Goal: Information Seeking & Learning: Learn about a topic

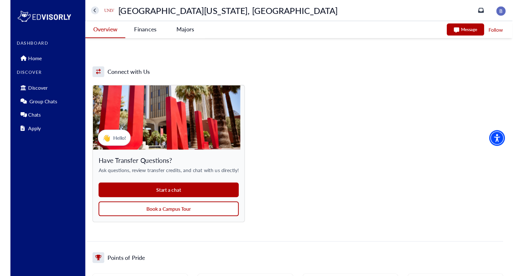
scroll to position [476, 0]
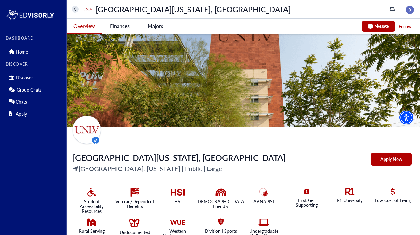
scroll to position [485, 0]
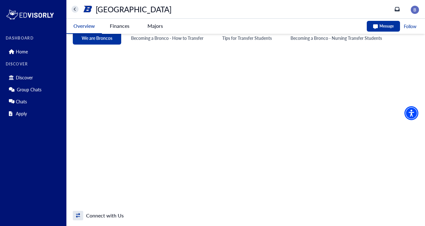
scroll to position [258, 0]
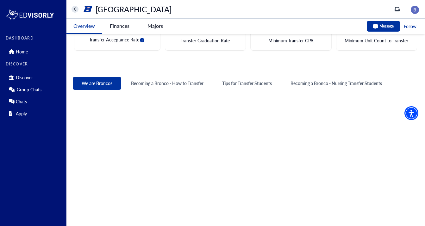
click at [120, 28] on University-tag "Finances" at bounding box center [119, 26] width 35 height 15
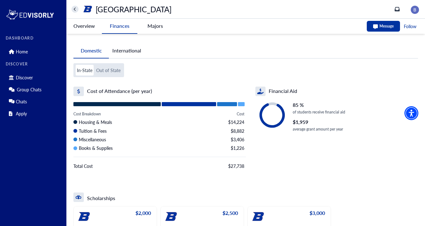
click at [156, 27] on -tag "Majors" at bounding box center [154, 26] width 35 height 15
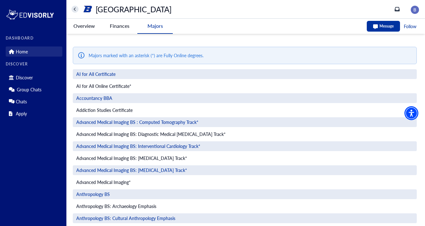
click at [23, 52] on p "Home" at bounding box center [22, 51] width 12 height 5
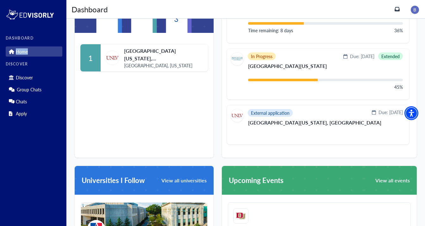
scroll to position [223, 0]
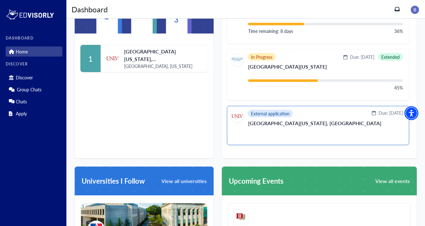
click at [272, 126] on p "[GEOGRAPHIC_DATA][US_STATE], [GEOGRAPHIC_DATA]" at bounding box center [325, 126] width 155 height 10
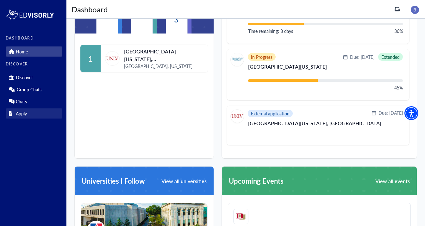
scroll to position [0, 0]
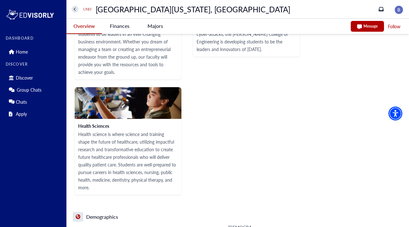
scroll to position [1221, 0]
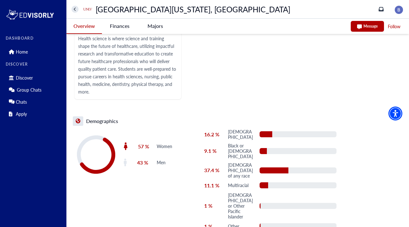
click at [121, 25] on Vegas-tag "Finances" at bounding box center [119, 26] width 35 height 15
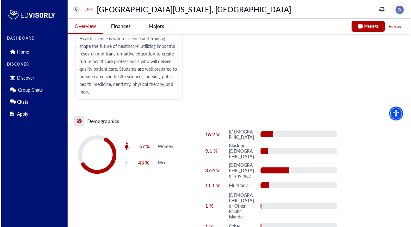
scroll to position [0, 0]
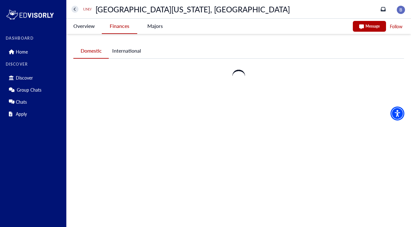
click at [121, 25] on Vegas-tag "Finances" at bounding box center [119, 26] width 35 height 15
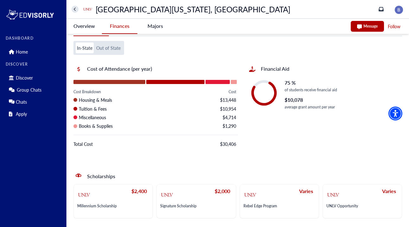
scroll to position [23, 0]
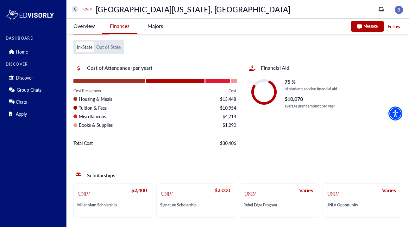
click at [283, 198] on div "Varies" at bounding box center [361, 194] width 70 height 14
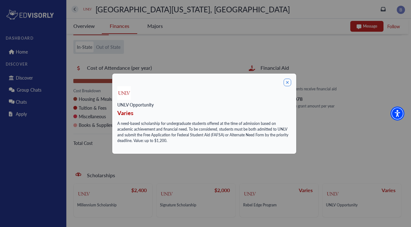
click at [283, 78] on icon at bounding box center [288, 82] width 8 height 8
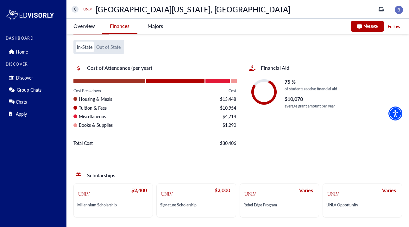
click at [78, 9] on button "home" at bounding box center [75, 9] width 7 height 7
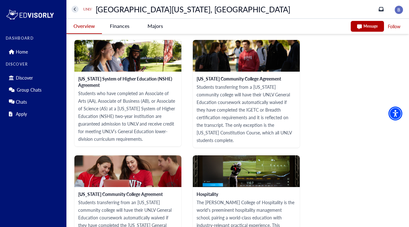
scroll to position [834, 0]
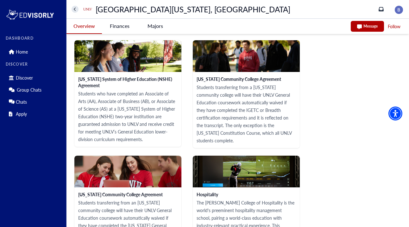
click at [122, 26] on Vegas-tag "Finances" at bounding box center [119, 26] width 35 height 15
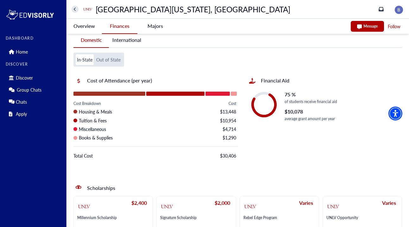
scroll to position [10, 0]
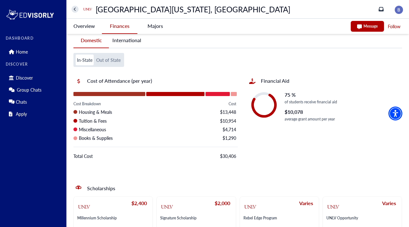
click at [85, 24] on Vegas-tag "Overview" at bounding box center [83, 26] width 35 height 15
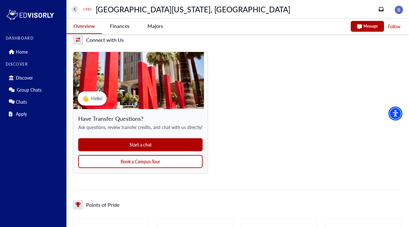
scroll to position [511, 0]
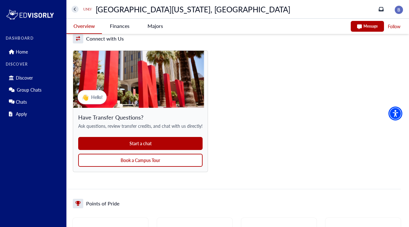
click at [133, 163] on button "Book a Campus Tour" at bounding box center [140, 159] width 124 height 13
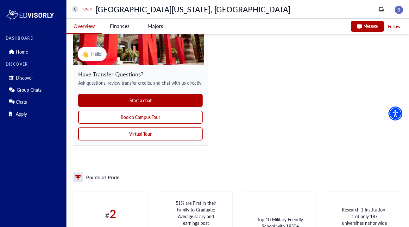
scroll to position [558, 0]
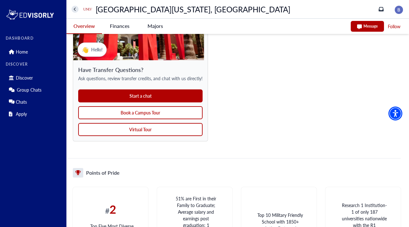
click at [135, 131] on button "Virtual Tour" at bounding box center [140, 129] width 124 height 13
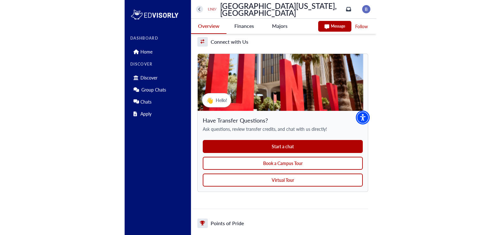
scroll to position [523, 0]
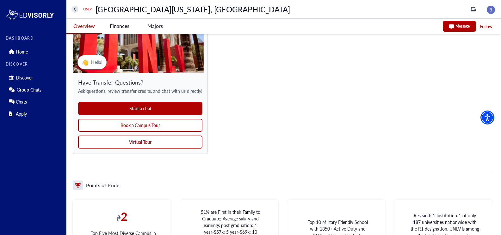
scroll to position [545, 0]
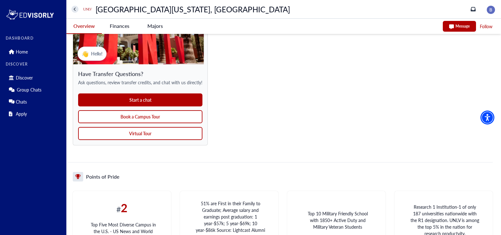
click at [167, 131] on button "Virtual Tour" at bounding box center [140, 133] width 124 height 13
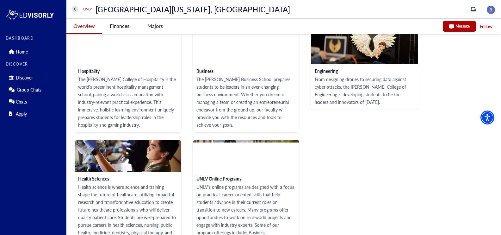
scroll to position [967, 0]
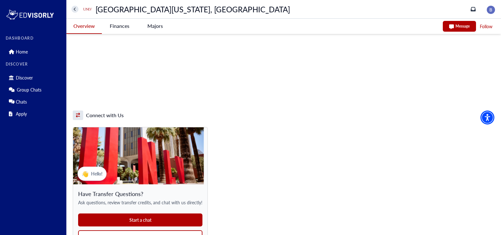
scroll to position [435, 0]
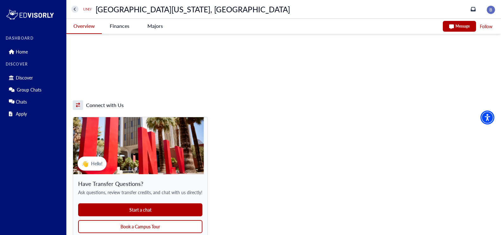
click at [141, 208] on button "Start a chat" at bounding box center [140, 209] width 124 height 13
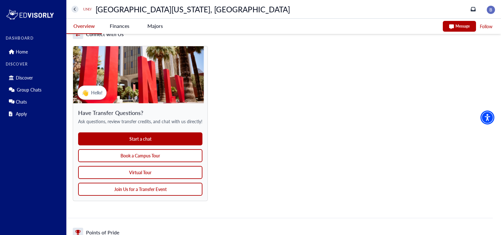
scroll to position [506, 0]
click at [144, 158] on button "Book a Campus Tour" at bounding box center [140, 155] width 124 height 13
click at [149, 175] on button "Virtual Tour" at bounding box center [140, 172] width 124 height 13
click at [148, 176] on button "Virtual Tour" at bounding box center [140, 172] width 124 height 13
click at [154, 189] on button "Join Us for a Transfer Event" at bounding box center [140, 189] width 124 height 13
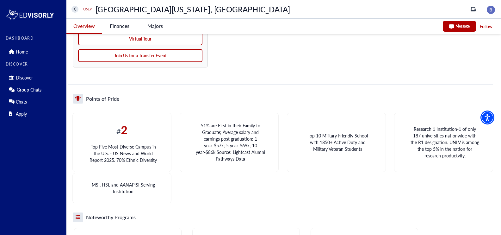
scroll to position [639, 0]
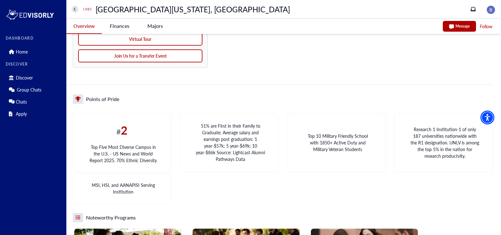
click at [146, 60] on button "Join Us for a Transfer Event" at bounding box center [140, 55] width 124 height 13
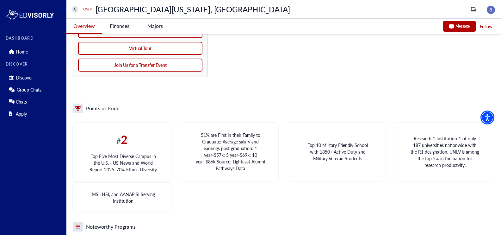
scroll to position [559, 0]
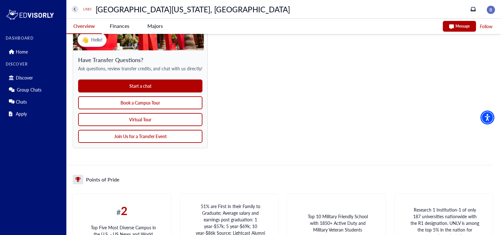
click at [118, 26] on Vegas-tag "Finances" at bounding box center [119, 26] width 35 height 15
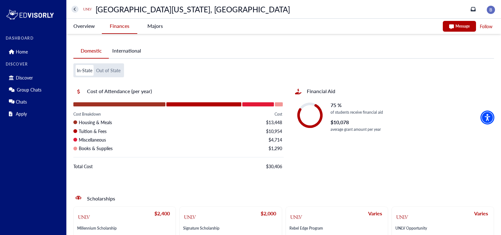
scroll to position [15, 0]
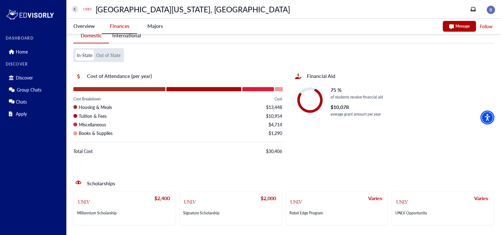
click at [152, 28] on -tag "Majors" at bounding box center [154, 26] width 35 height 15
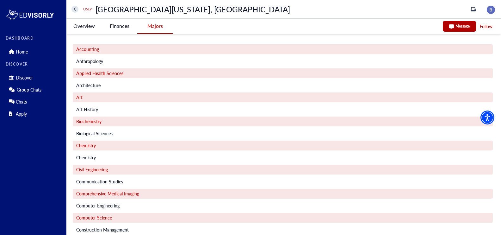
click at [115, 30] on Vegas-tag "Finances" at bounding box center [119, 26] width 35 height 15
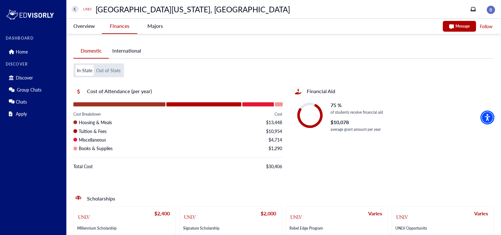
click at [80, 26] on Vegas-tag "Overview" at bounding box center [83, 26] width 35 height 15
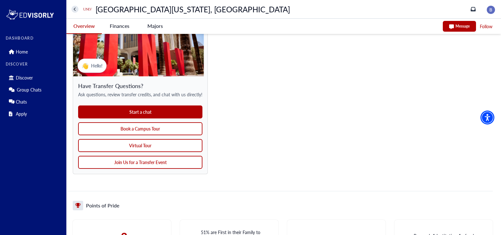
scroll to position [512, 0]
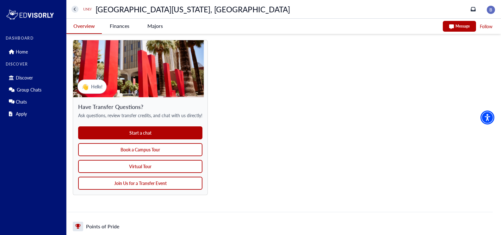
click at [158, 183] on button "Join Us for a Transfer Event" at bounding box center [140, 183] width 124 height 13
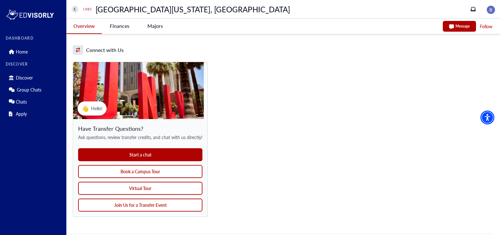
scroll to position [489, 0]
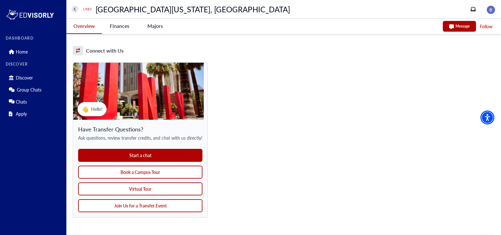
click at [154, 158] on button "Start a chat" at bounding box center [140, 155] width 124 height 13
